Goal: Information Seeking & Learning: Learn about a topic

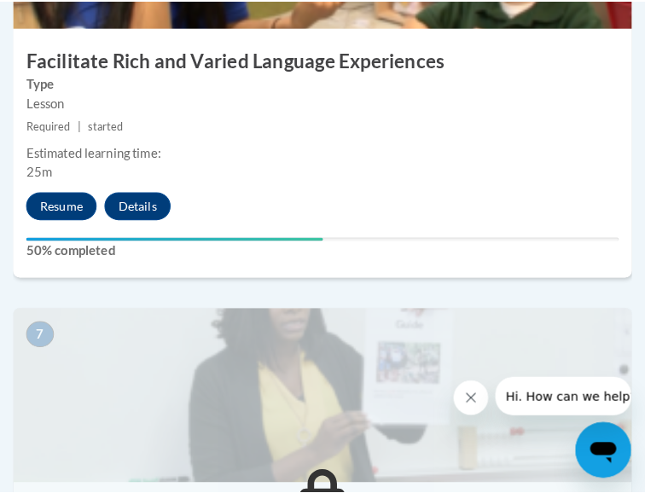
scroll to position [2907, 0]
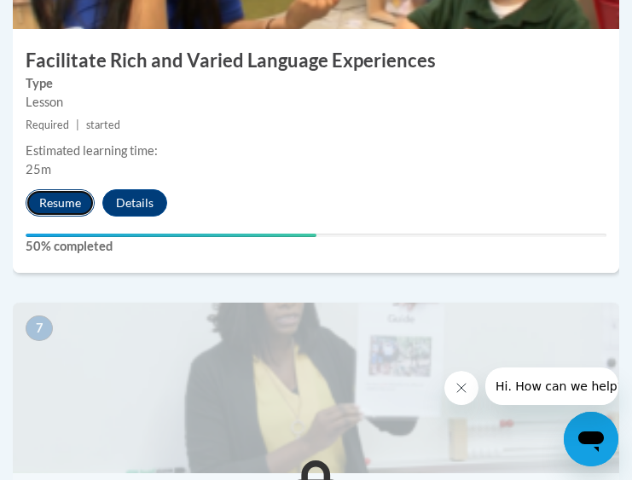
click at [66, 206] on button "Resume" at bounding box center [60, 202] width 69 height 27
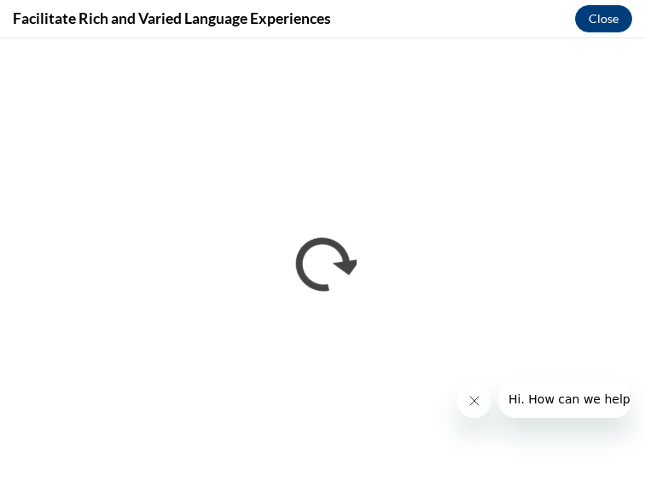
scroll to position [0, 0]
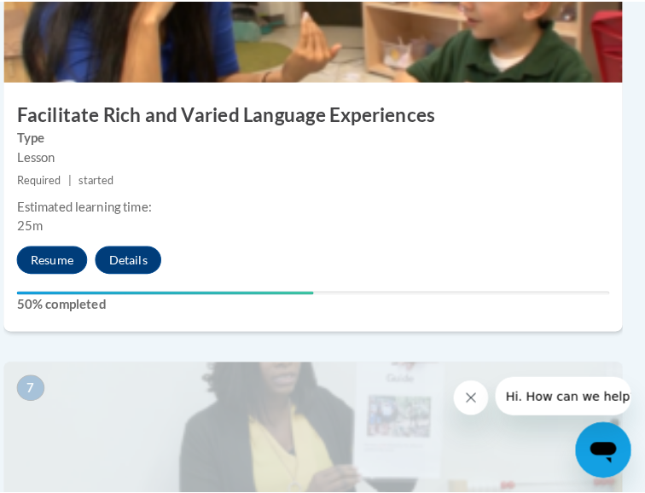
scroll to position [2848, 9]
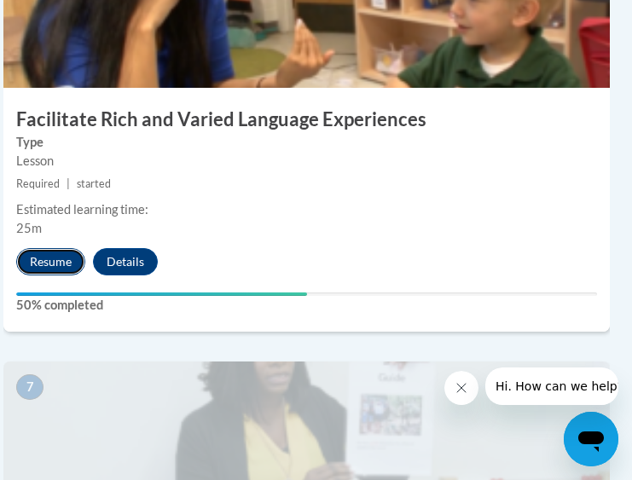
click at [76, 260] on button "Resume" at bounding box center [50, 261] width 69 height 27
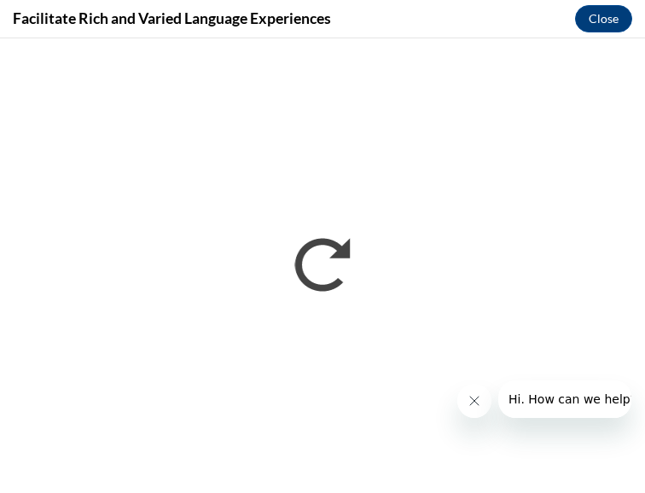
scroll to position [0, 0]
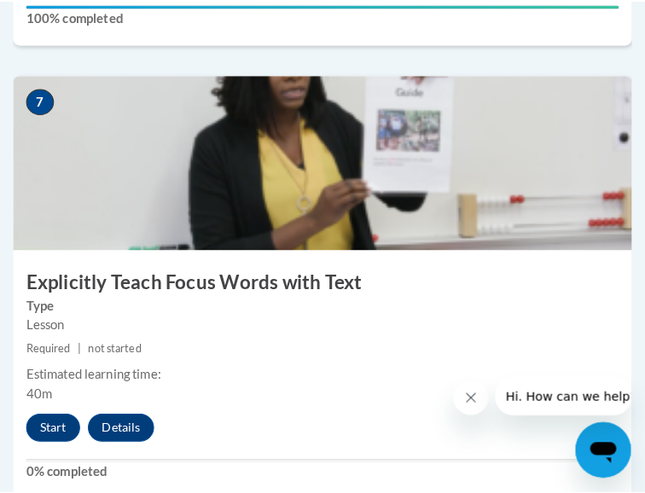
scroll to position [3136, 0]
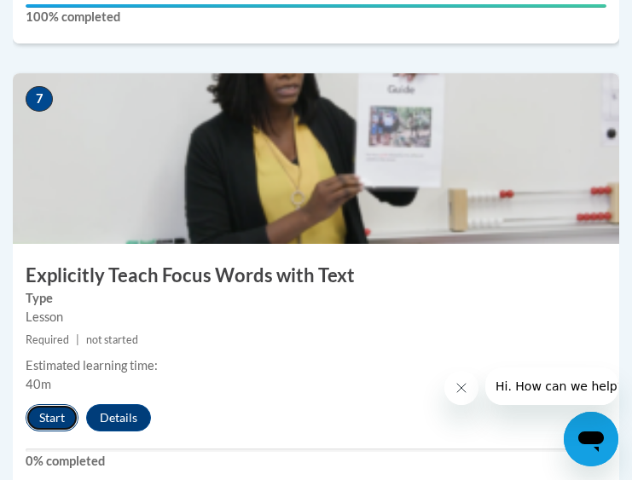
click at [53, 420] on button "Start" at bounding box center [52, 417] width 53 height 27
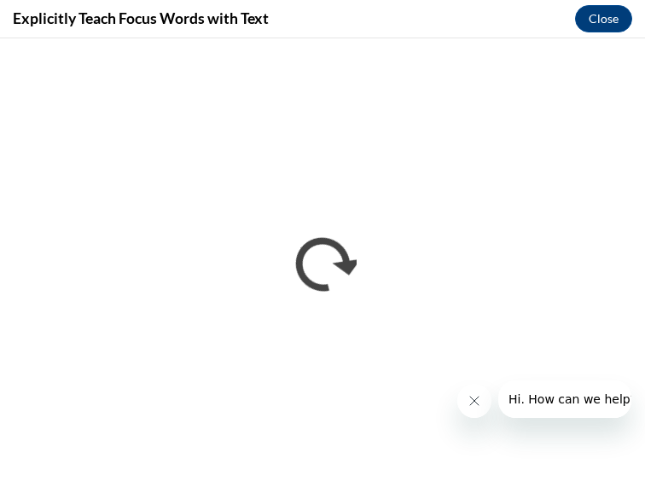
scroll to position [0, 0]
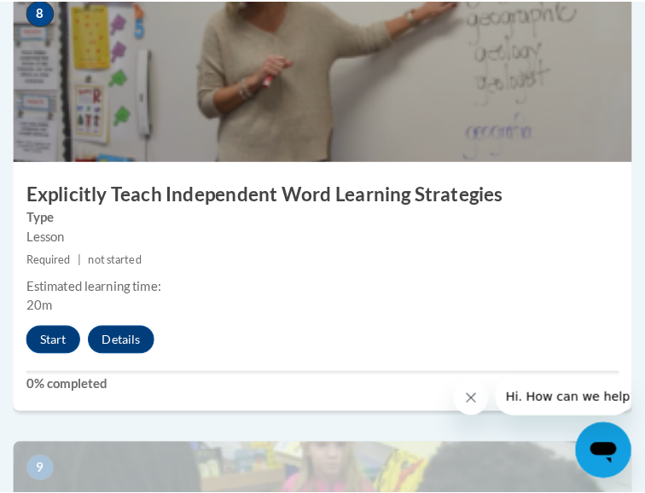
scroll to position [3753, 0]
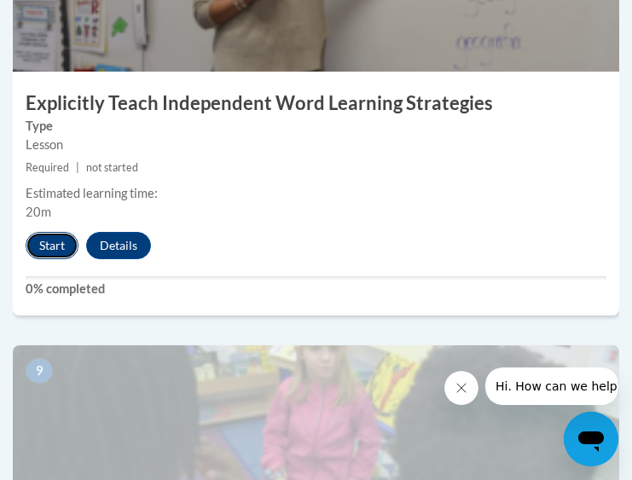
click at [49, 246] on button "Start" at bounding box center [52, 245] width 53 height 27
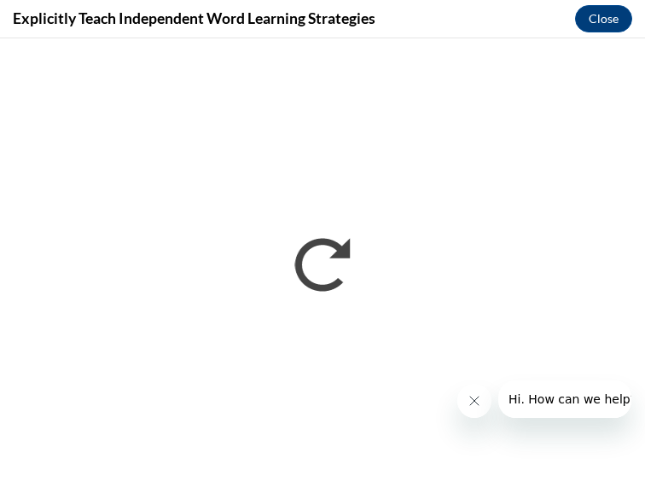
scroll to position [0, 0]
